Goal: Task Accomplishment & Management: Use online tool/utility

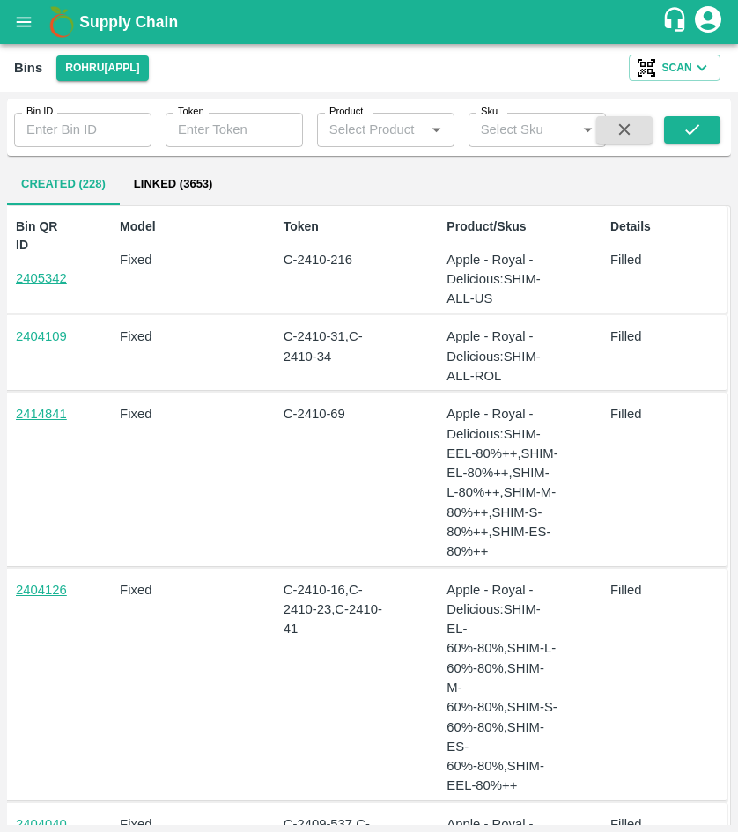
click at [47, 277] on link "2405342" at bounding box center [41, 278] width 51 height 14
drag, startPoint x: 353, startPoint y: 255, endPoint x: 275, endPoint y: 257, distance: 78.4
click at [276, 257] on div "Token C-2410-216" at bounding box center [335, 259] width 119 height 99
copy p "C-2410-216"
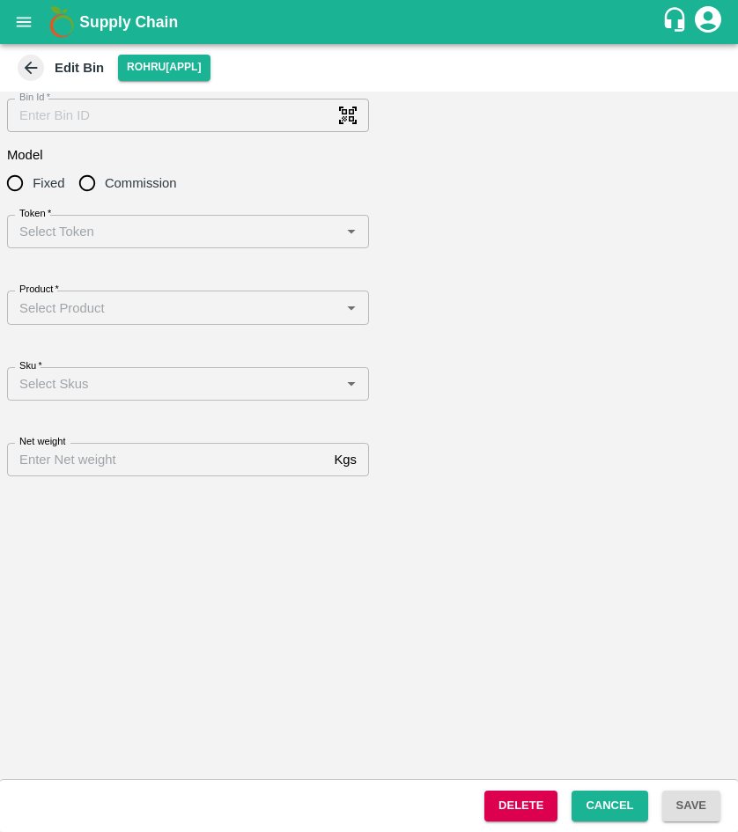
type input "2405342"
radio input "true"
type input "331"
type input "Apple - Royal - Delicious"
